Goal: Information Seeking & Learning: Understand process/instructions

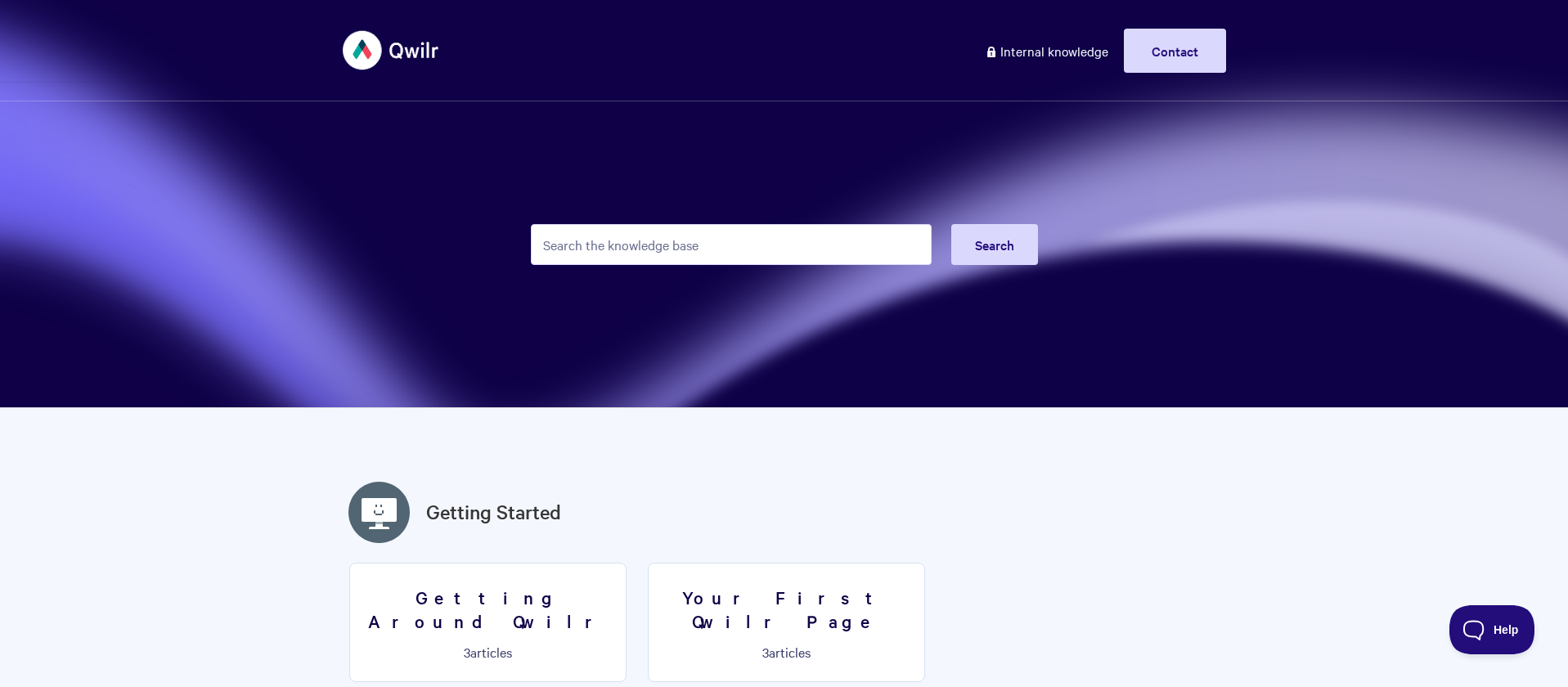
click at [624, 227] on input "Search the knowledge base" at bounding box center [731, 245] width 400 height 41
type input "prodeucts"
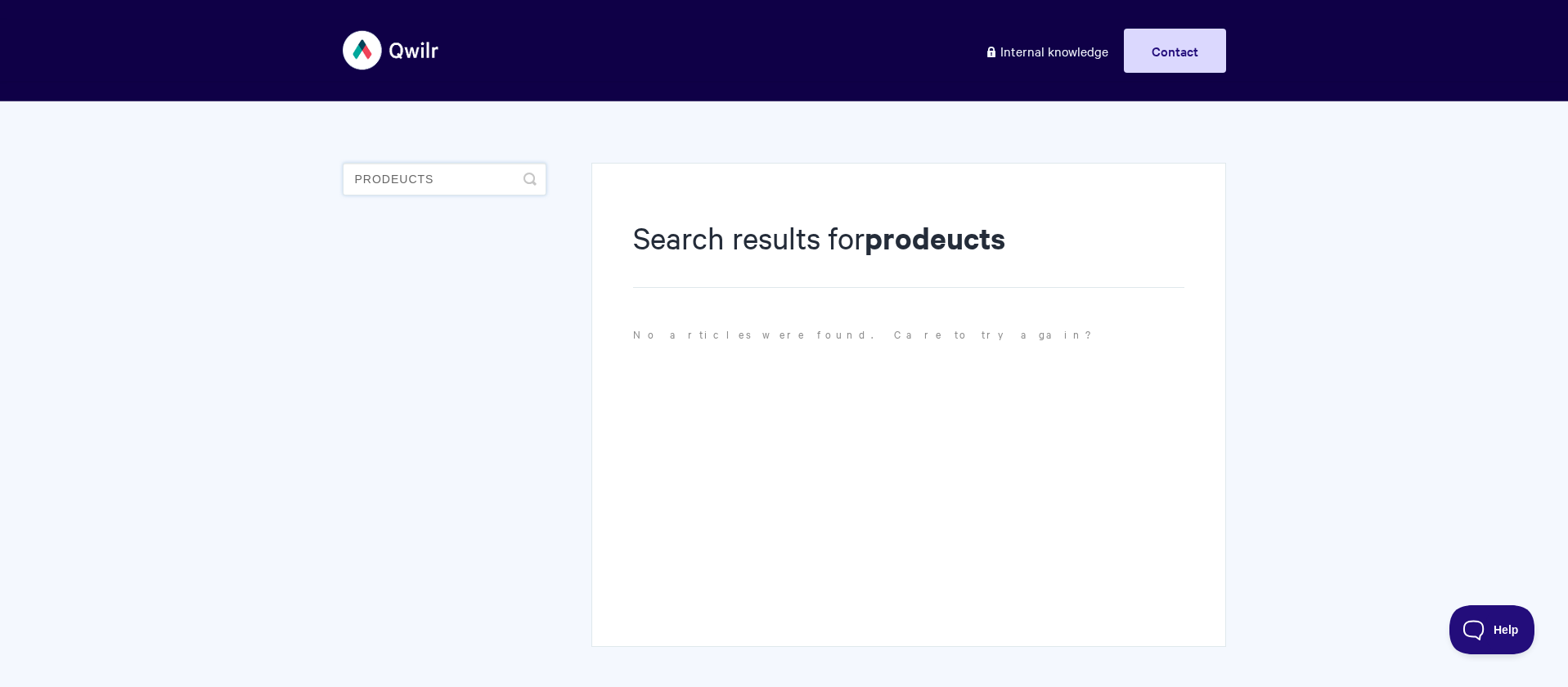
click at [398, 183] on input "prodeucts" at bounding box center [444, 178] width 203 height 33
type input "products"
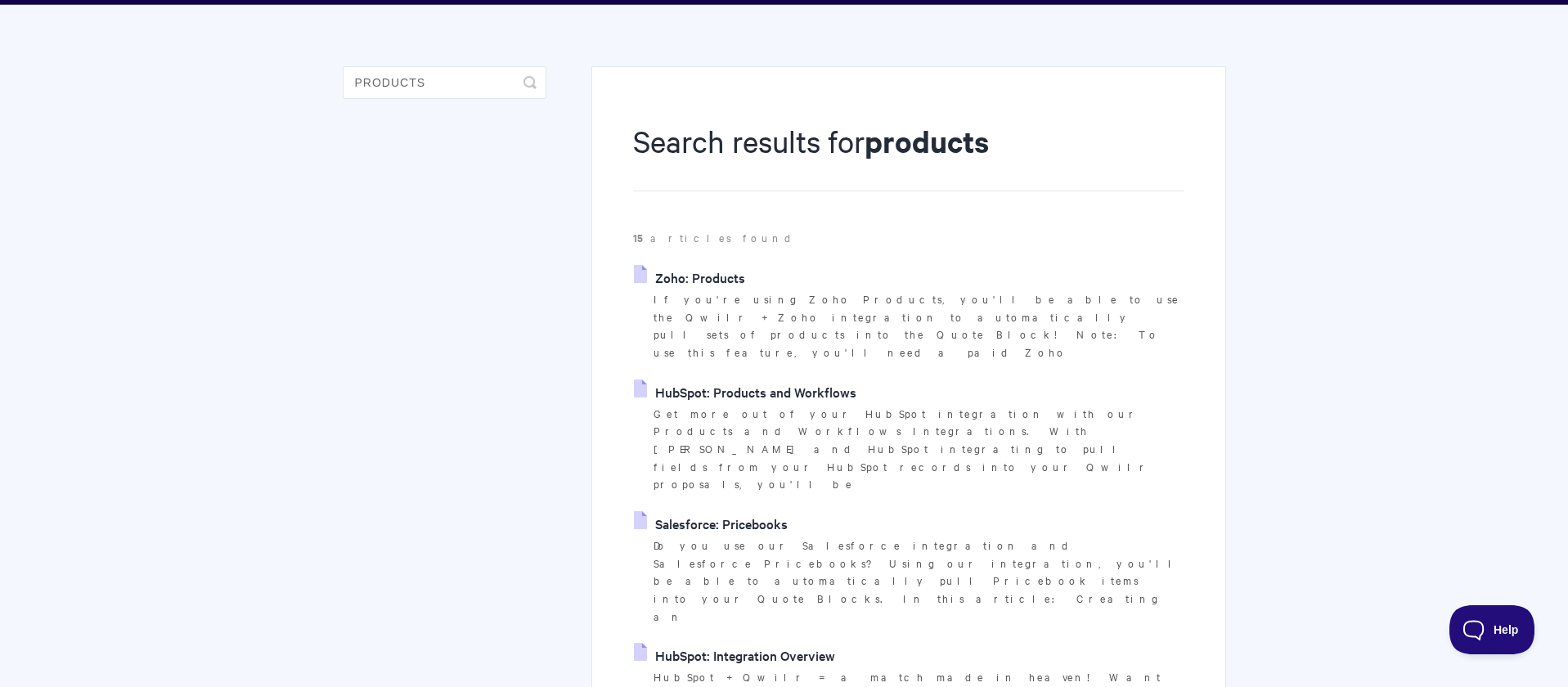
scroll to position [112, 0]
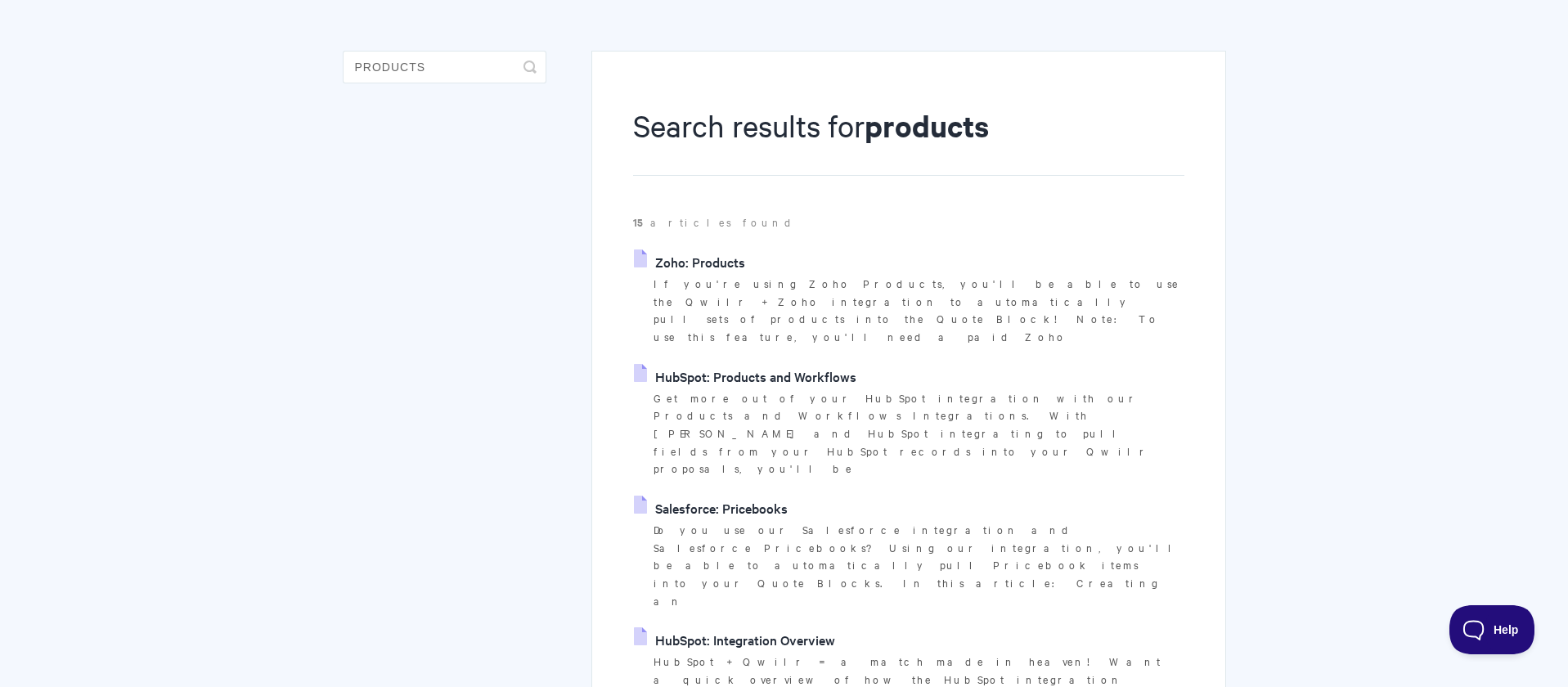
click at [681, 273] on link "Zoho: Products" at bounding box center [689, 261] width 111 height 24
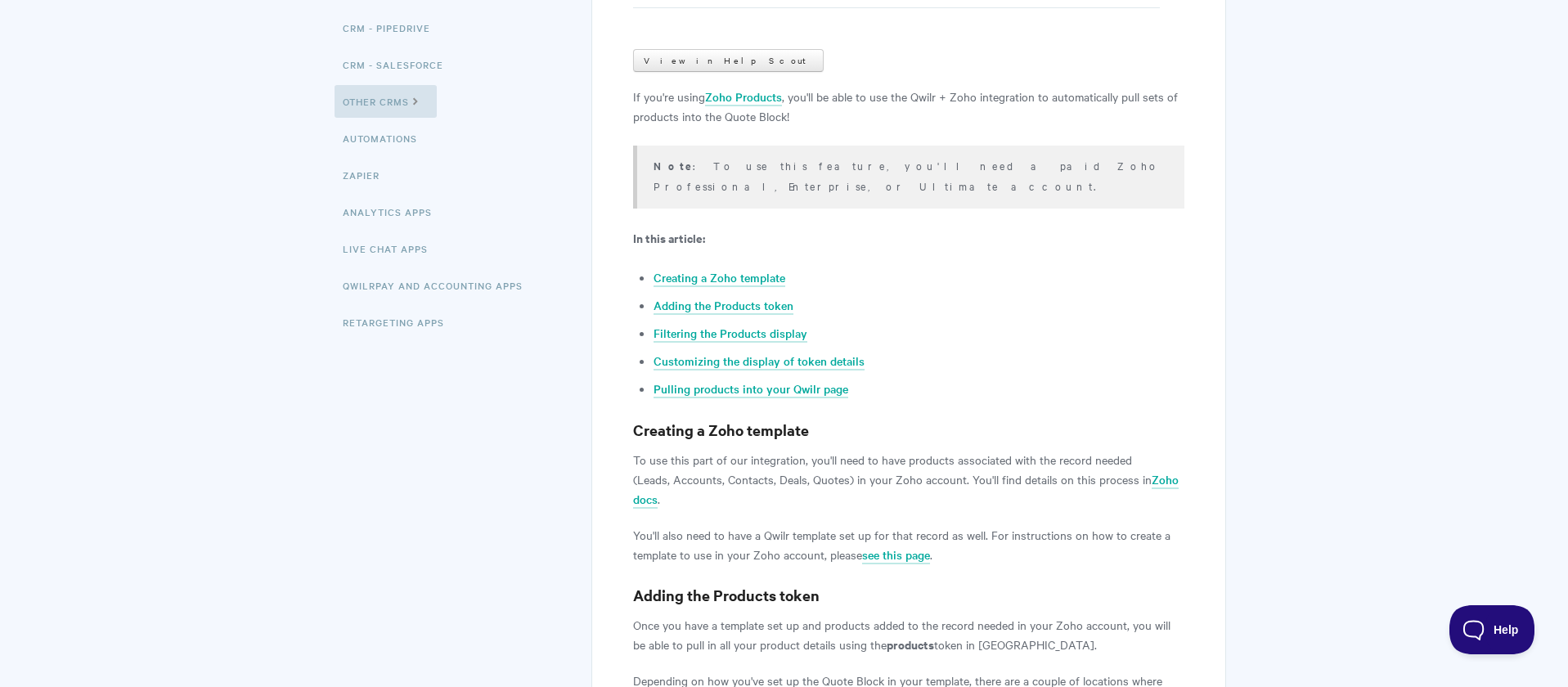
scroll to position [259, 0]
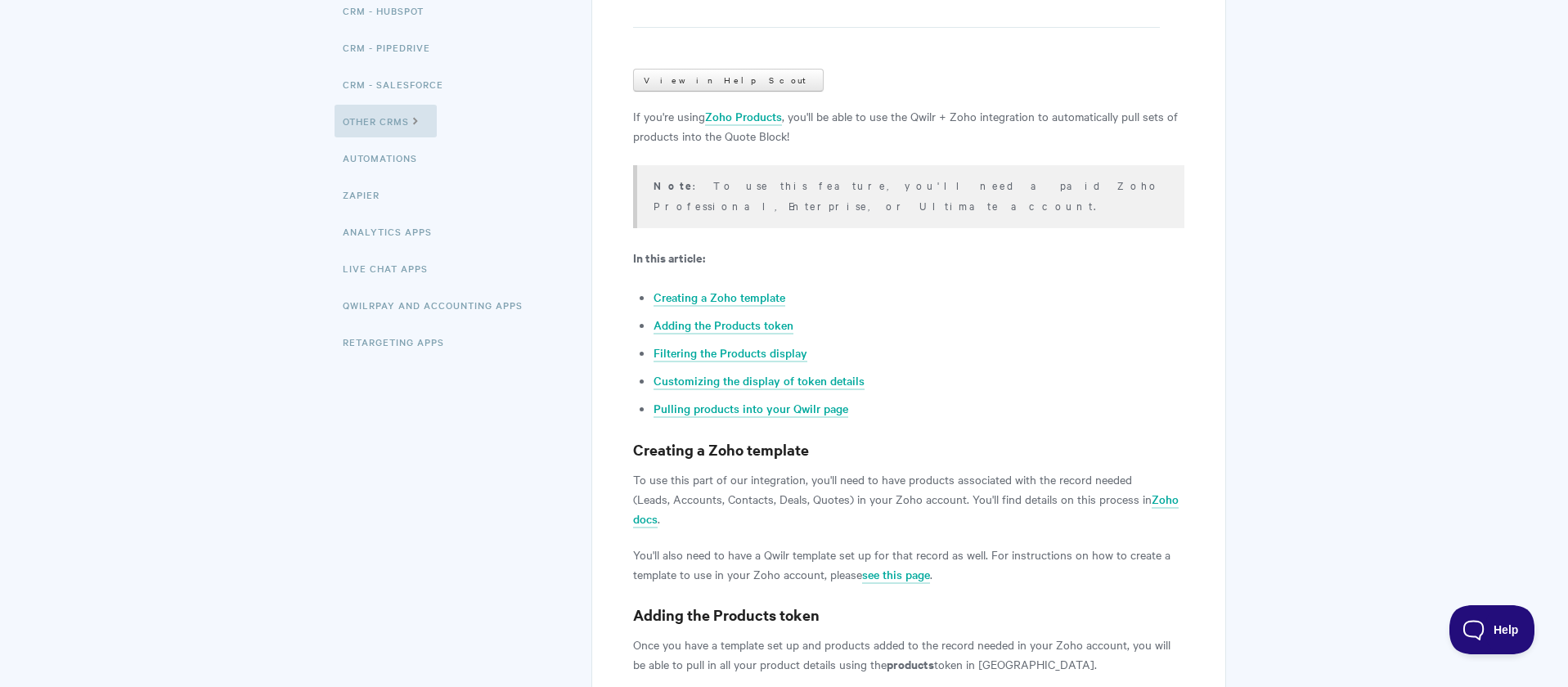
drag, startPoint x: 1085, startPoint y: 186, endPoint x: 819, endPoint y: 193, distance: 266.1
click at [819, 193] on p "Note : To use this feature, you'll need a paid Zoho Professional, Enterprise, o…" at bounding box center [908, 195] width 510 height 40
copy p "a paid Zoho Professional, Enterprise, or Ultimate account."
click at [758, 288] on link "Creating a Zoho template" at bounding box center [719, 297] width 132 height 18
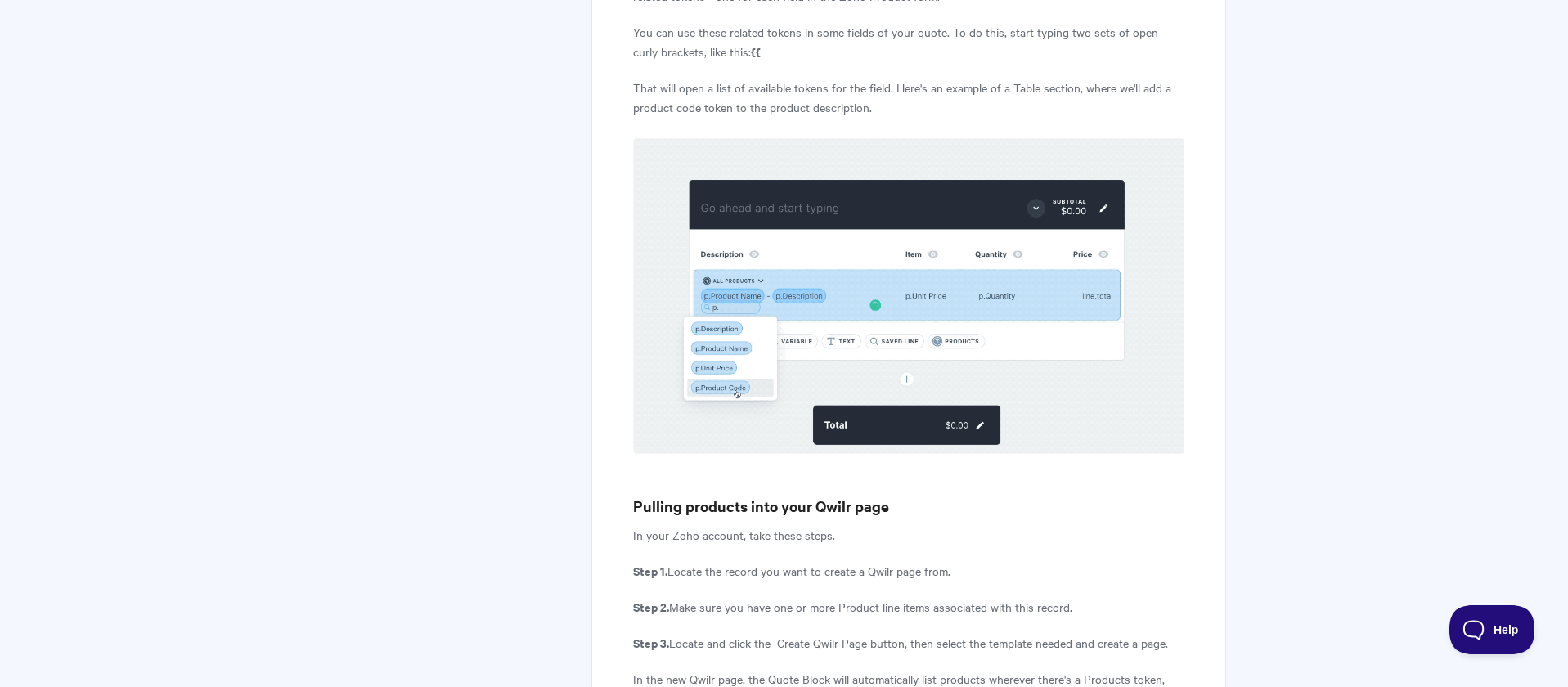
scroll to position [5091, 0]
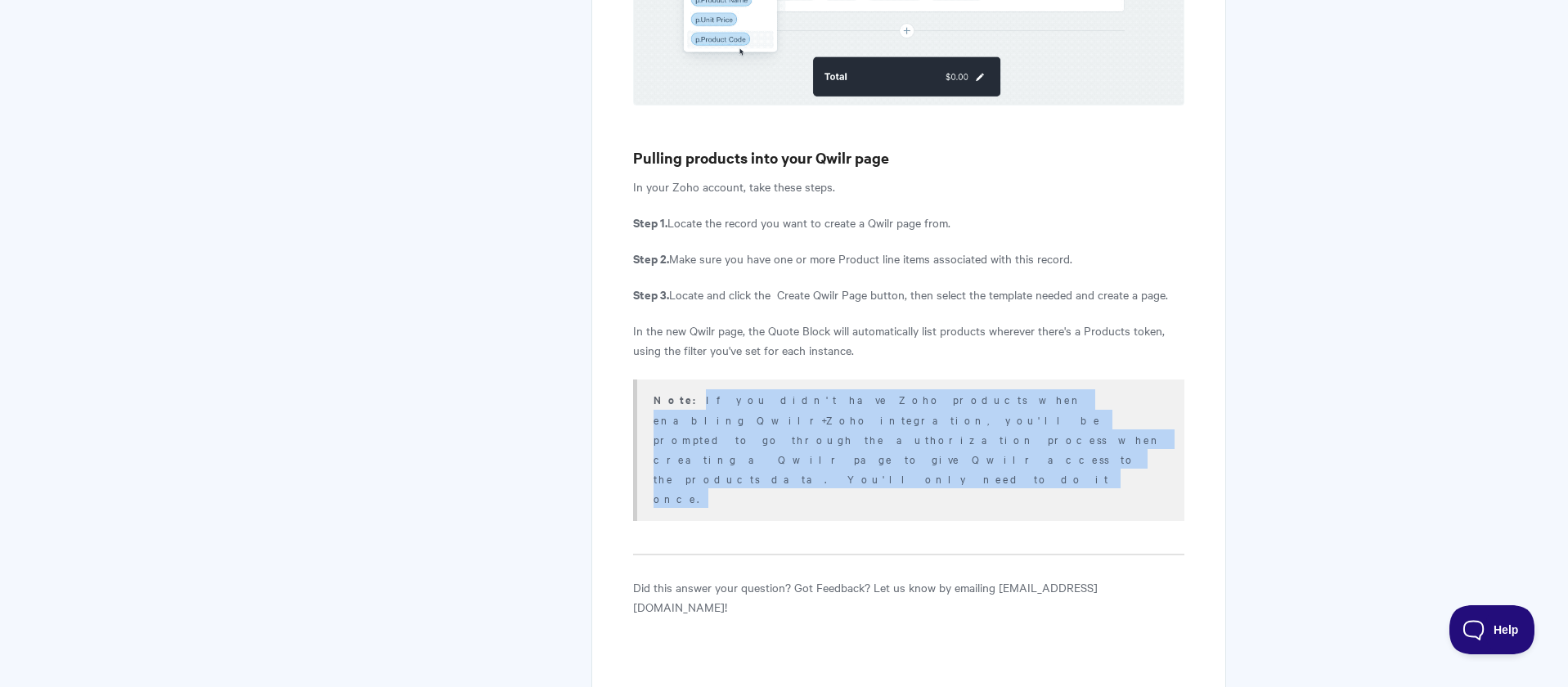
drag, startPoint x: 679, startPoint y: 357, endPoint x: 1075, endPoint y: 400, distance: 398.3
click at [1075, 400] on p "Note: If you didn't have Zoho products when enabling Qwilr+Zoho integration, yo…" at bounding box center [908, 448] width 510 height 119
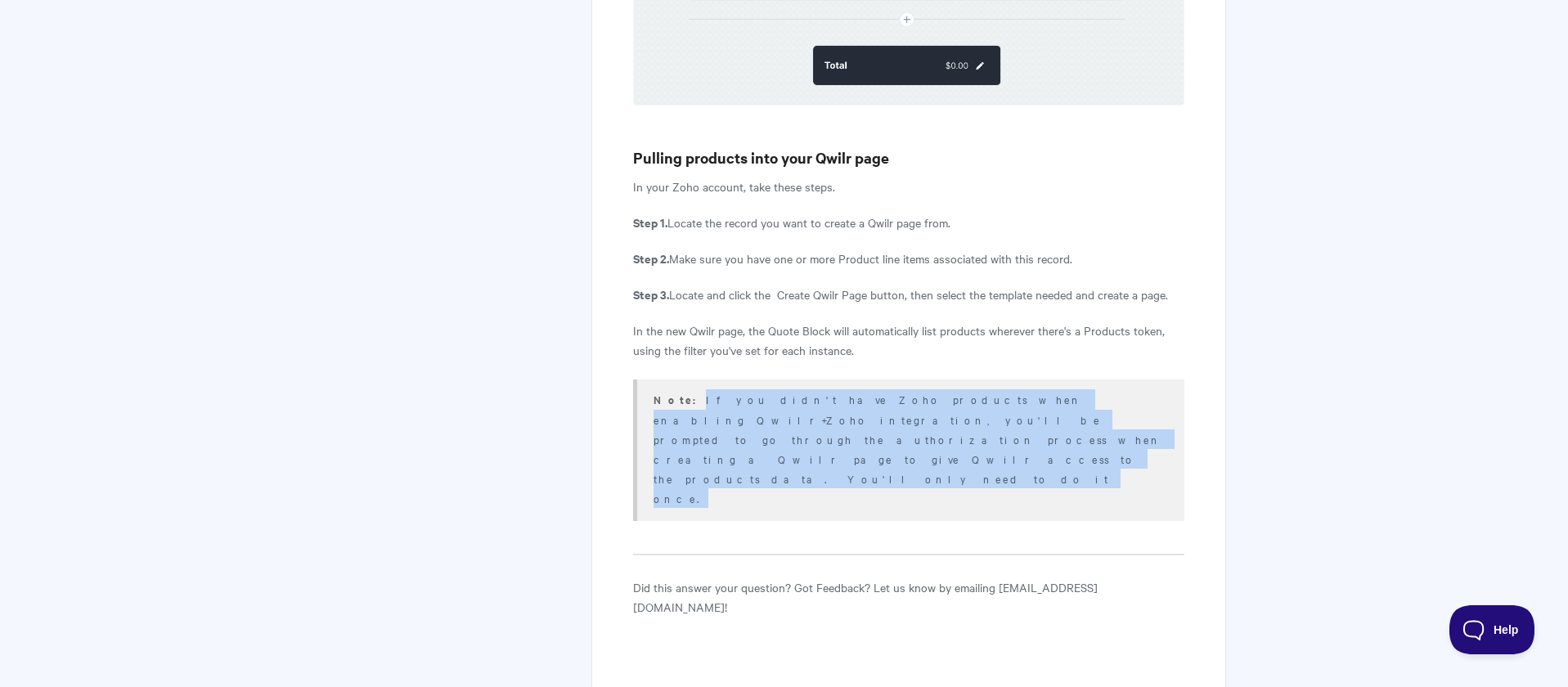
copy p "If you didn't have Zoho products when enabling Qwilr+Zoho integration, you'll b…"
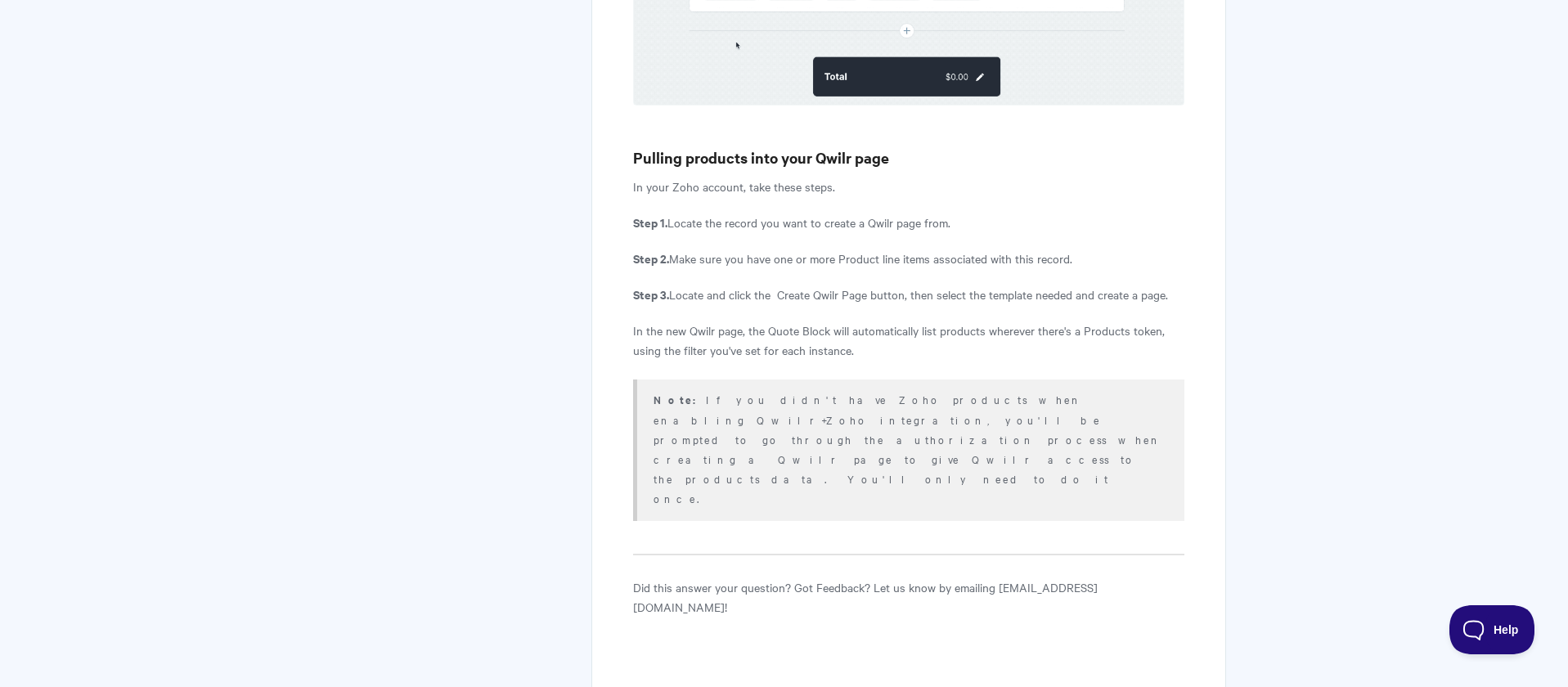
click at [1109, 320] on p "In the new Qwilr page, the Quote Block will automatically list products whereve…" at bounding box center [908, 340] width 551 height 39
